Goal: Information Seeking & Learning: Learn about a topic

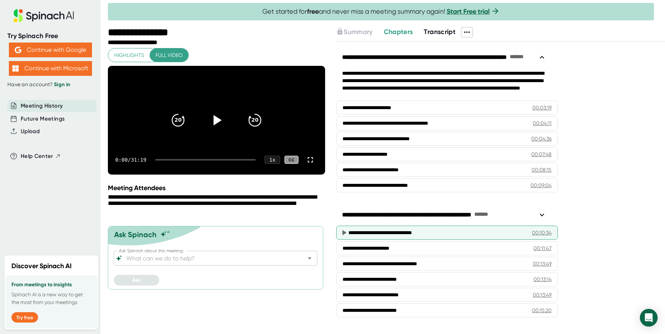
click at [373, 231] on div "**********" at bounding box center [435, 232] width 172 height 7
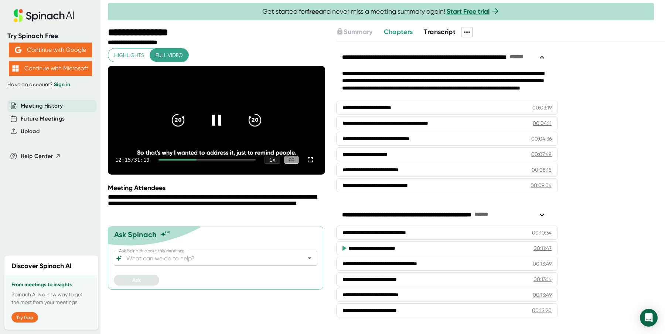
click at [214, 125] on icon at bounding box center [216, 120] width 9 height 11
